Goal: Task Accomplishment & Management: Use online tool/utility

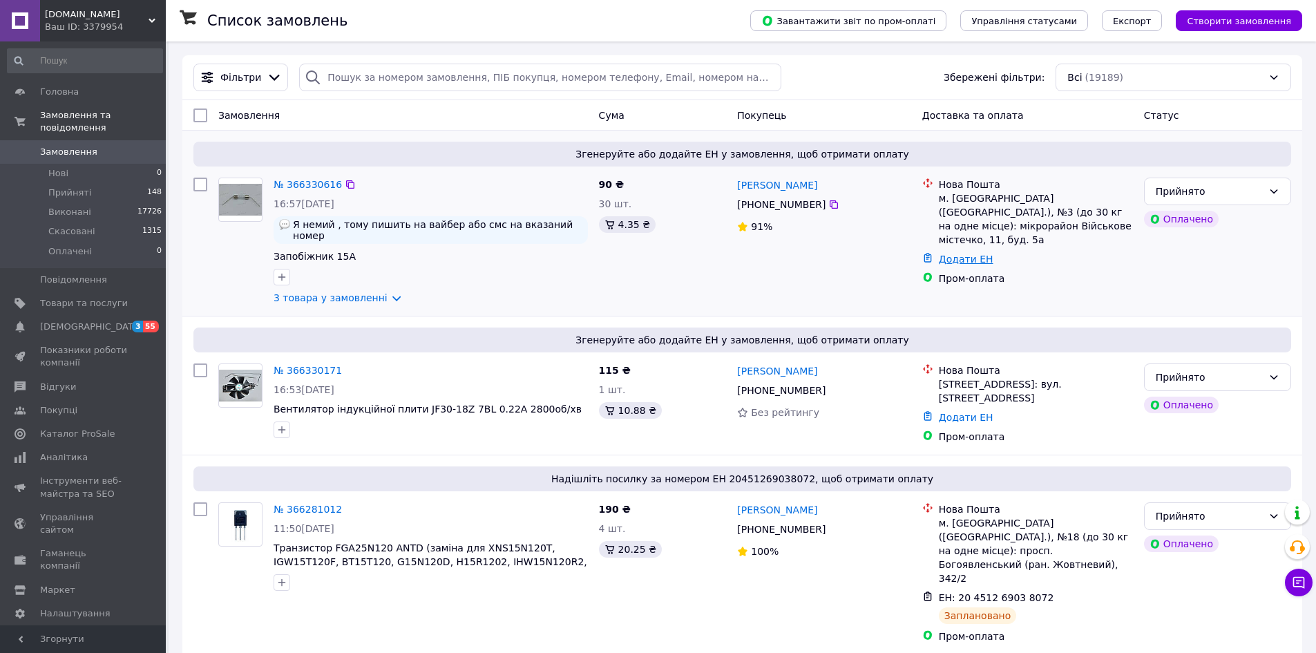
click at [965, 254] on link "Додати ЕН" at bounding box center [966, 259] width 55 height 11
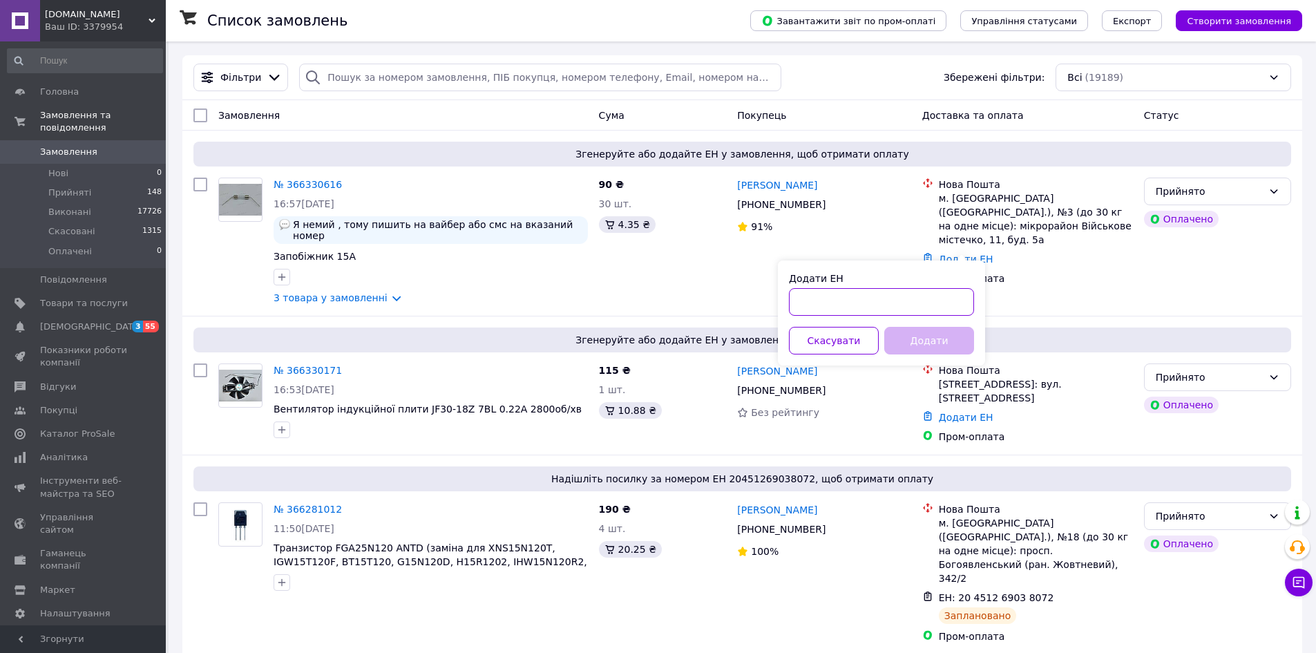
paste input "20451269182035"
type input "20451269182035"
click at [919, 342] on button "Додати" at bounding box center [930, 341] width 90 height 28
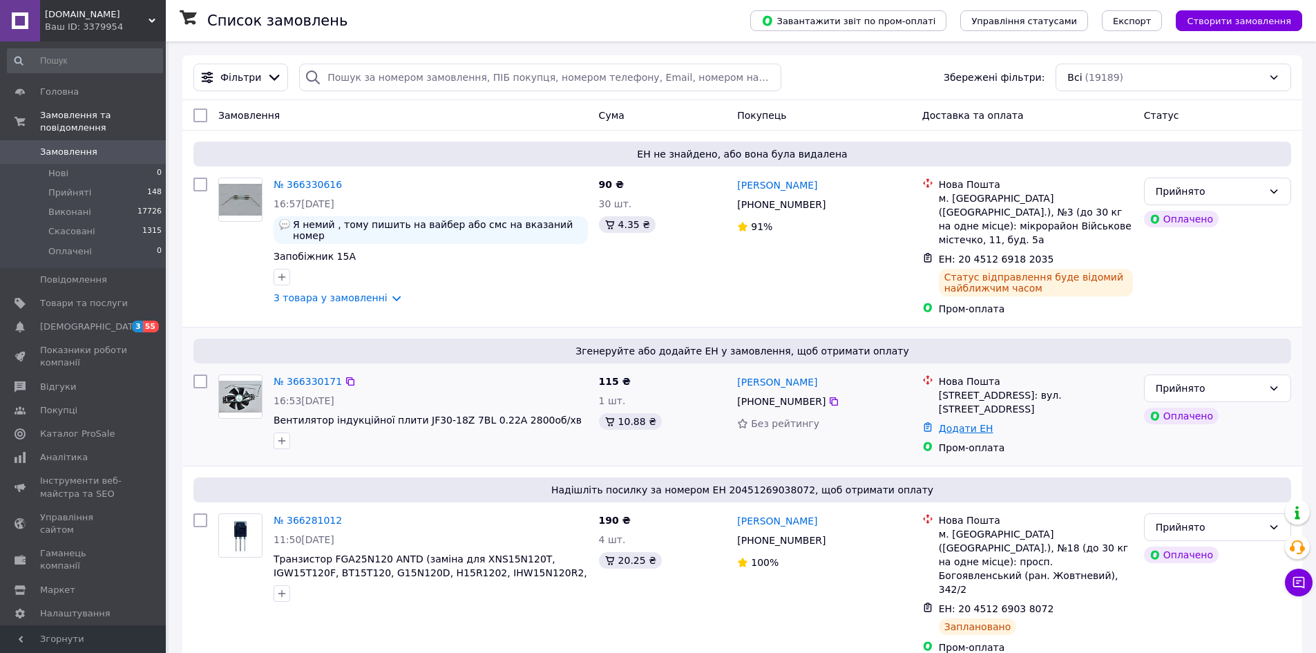
click at [945, 423] on link "Додати ЕН" at bounding box center [966, 428] width 55 height 11
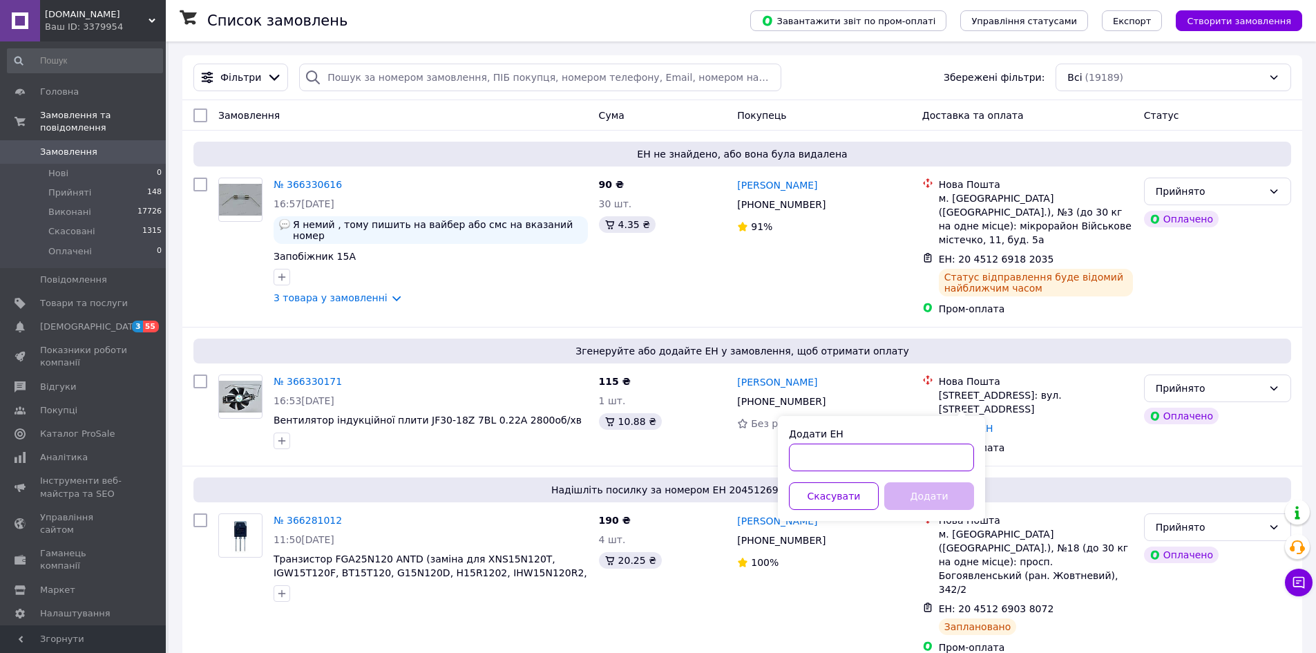
click at [926, 444] on input "Додати ЕН" at bounding box center [881, 458] width 185 height 28
paste input "20451269184913"
type input "20451269184913"
click at [956, 491] on button "Додати" at bounding box center [930, 496] width 90 height 28
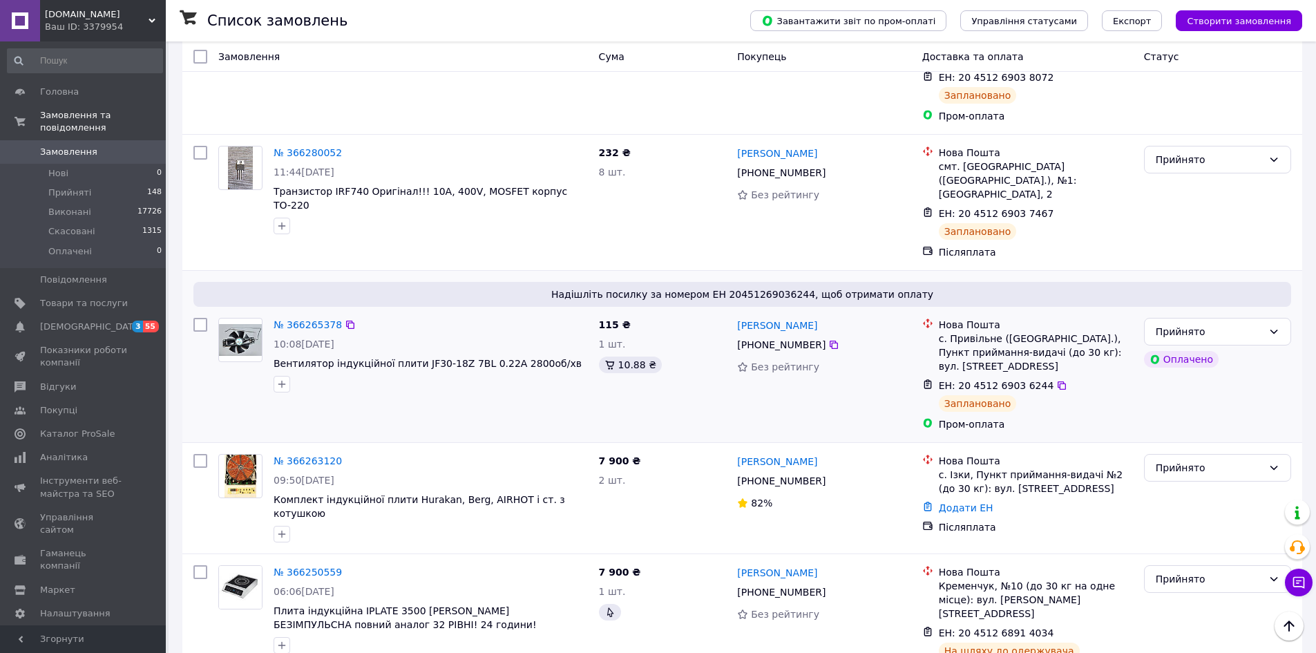
scroll to position [553, 0]
